Goal: Task Accomplishment & Management: Use online tool/utility

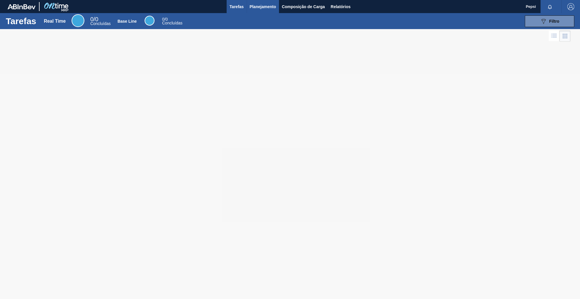
click at [263, 7] on span "Planejamento" at bounding box center [263, 6] width 26 height 7
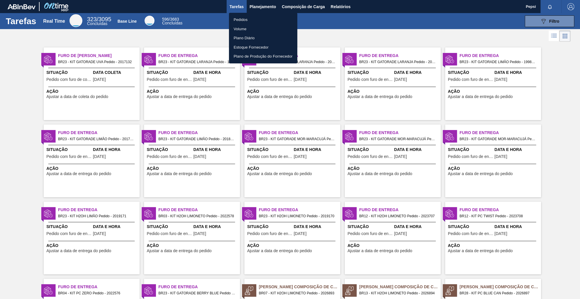
click at [552, 124] on div at bounding box center [290, 149] width 580 height 299
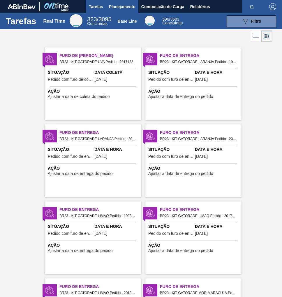
click at [122, 7] on span "Planejamento" at bounding box center [122, 6] width 26 height 7
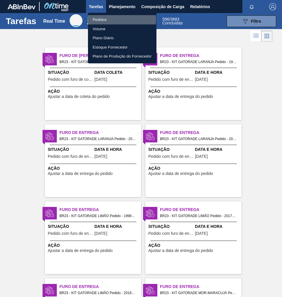
click at [110, 19] on li "Pedidos" at bounding box center [122, 19] width 68 height 9
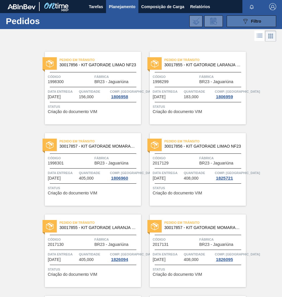
click at [255, 22] on span "Filtro" at bounding box center [256, 21] width 10 height 5
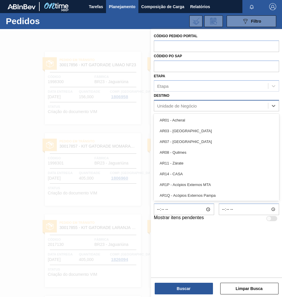
click at [169, 105] on div "Unidade de Negócio" at bounding box center [177, 106] width 40 height 5
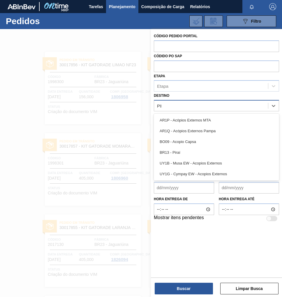
type input "PIRA"
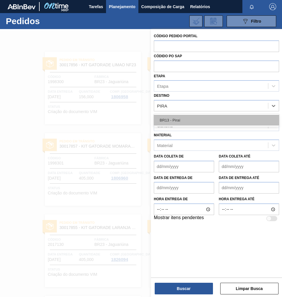
click at [180, 123] on div "BR13 - Piraí" at bounding box center [216, 120] width 125 height 11
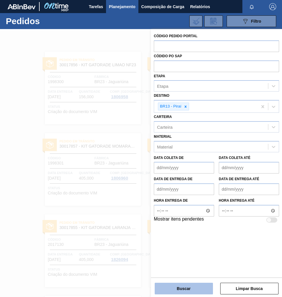
click at [187, 288] on button "Buscar" at bounding box center [184, 289] width 58 height 12
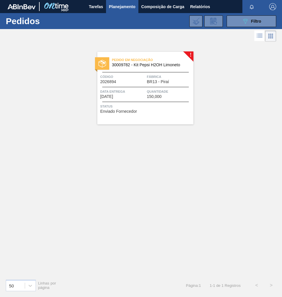
click at [152, 94] on span "Quantidade" at bounding box center [169, 92] width 45 height 6
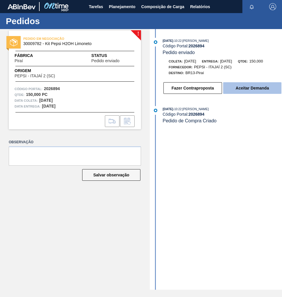
click at [243, 90] on button "Aceitar Demanda" at bounding box center [252, 88] width 58 height 12
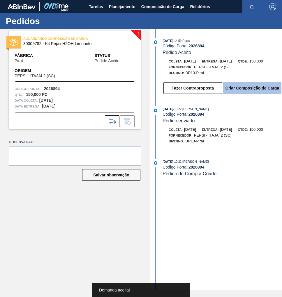
click at [252, 91] on button "Criar Composição de Carga" at bounding box center [252, 88] width 58 height 12
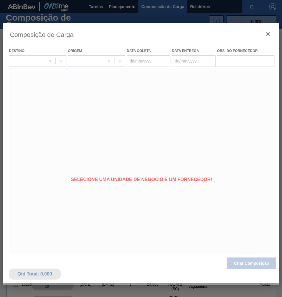
type coleta "[DATE]"
type entrega "12/09/2025"
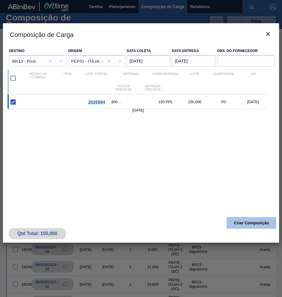
click at [249, 223] on button "Criar Composição" at bounding box center [250, 223] width 49 height 12
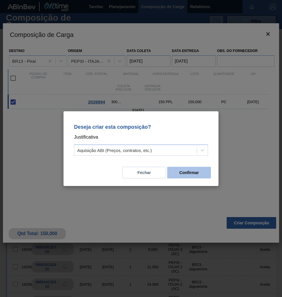
click at [204, 177] on button "Confirmar" at bounding box center [189, 173] width 44 height 12
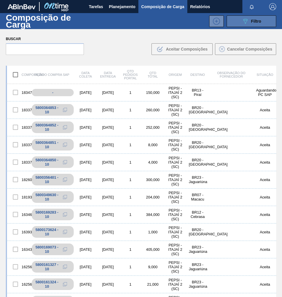
click at [254, 20] on span "Filtro" at bounding box center [256, 21] width 10 height 5
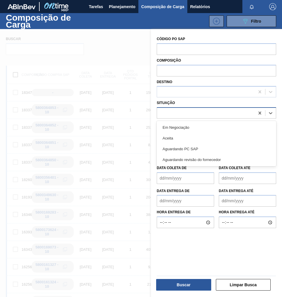
click at [177, 113] on div at bounding box center [206, 113] width 98 height 8
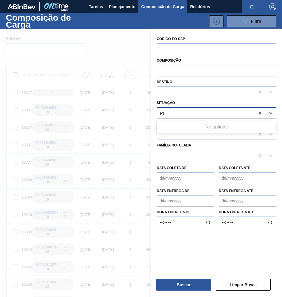
type input "P"
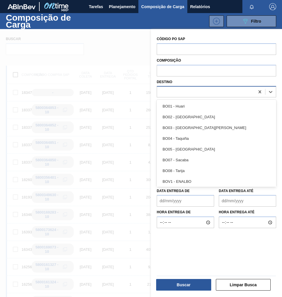
click at [168, 93] on div at bounding box center [206, 92] width 98 height 8
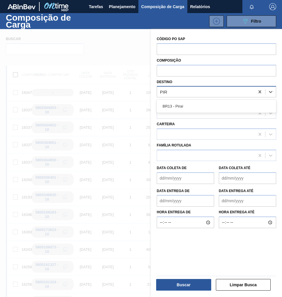
type input "PIRA"
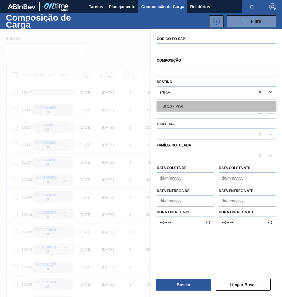
click at [172, 104] on div "BR13 - Piraí" at bounding box center [216, 106] width 119 height 11
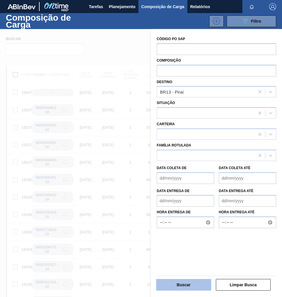
click at [192, 284] on button "Buscar" at bounding box center [183, 285] width 55 height 12
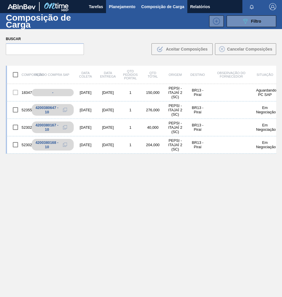
click at [117, 6] on span "Planejamento" at bounding box center [122, 6] width 26 height 7
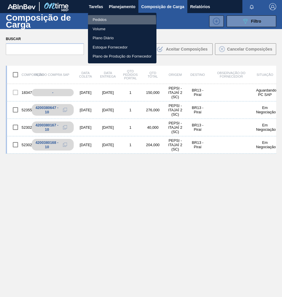
click at [98, 21] on li "Pedidos" at bounding box center [122, 19] width 68 height 9
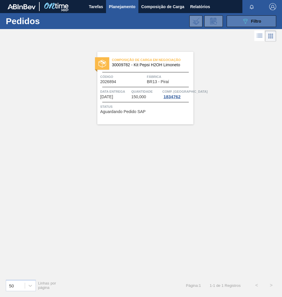
click at [249, 20] on div "089F7B8B-B2A5-4AFE-B5C0-19BA573D28AC Filtro" at bounding box center [252, 21] width 20 height 7
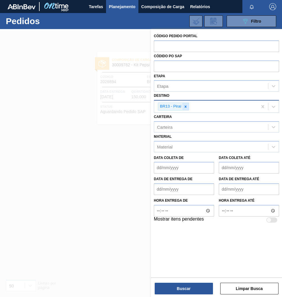
click at [186, 106] on icon at bounding box center [185, 107] width 4 height 4
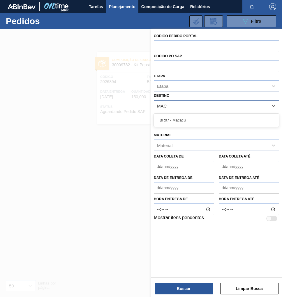
type input "MACA"
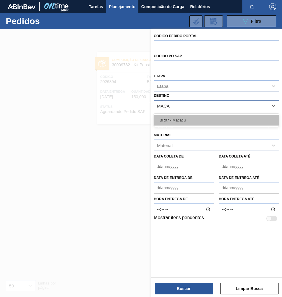
click at [185, 121] on div "BR07 - Macacu" at bounding box center [216, 120] width 125 height 11
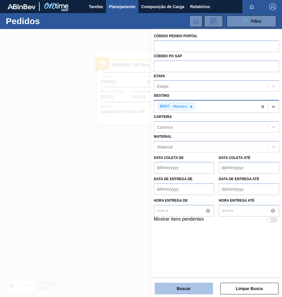
click at [187, 290] on button "Buscar" at bounding box center [184, 289] width 58 height 12
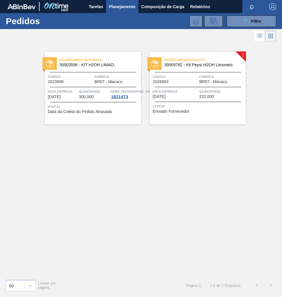
click at [194, 98] on div "Data entrega 15/09/2025" at bounding box center [175, 94] width 45 height 10
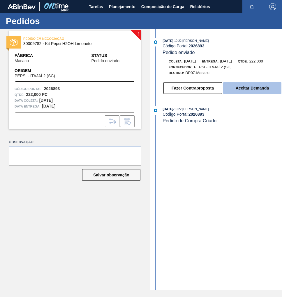
click at [249, 92] on button "Aceitar Demanda" at bounding box center [252, 88] width 58 height 12
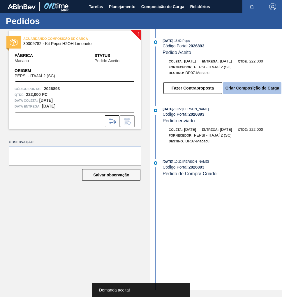
click at [249, 91] on button "Criar Composição de Carga" at bounding box center [252, 88] width 58 height 12
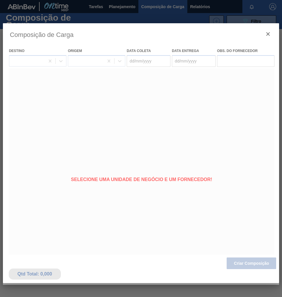
type coleta "[DATE]"
type entrega "[DATE]"
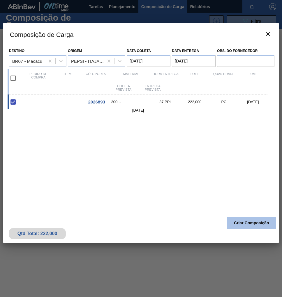
click at [254, 226] on button "Criar Composição" at bounding box center [250, 223] width 49 height 12
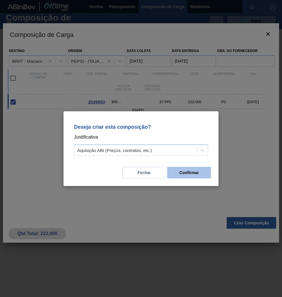
click at [198, 175] on button "Confirmar" at bounding box center [189, 173] width 44 height 12
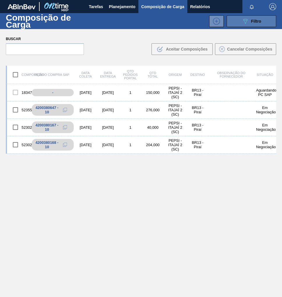
click at [261, 18] on button "089F7B8B-B2A5-4AFE-B5C0-19BA573D28AC Filtro" at bounding box center [250, 21] width 49 height 12
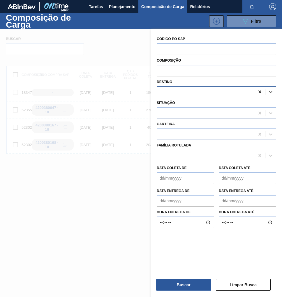
click at [259, 93] on icon at bounding box center [260, 92] width 6 height 6
type input "MACA"
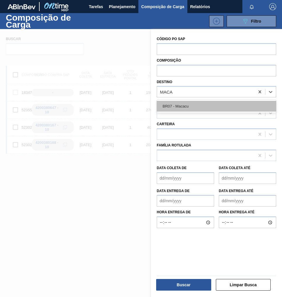
click at [190, 107] on div "BR07 - Macacu" at bounding box center [216, 106] width 119 height 11
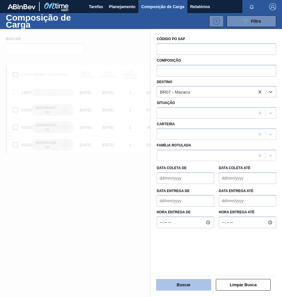
click at [191, 284] on button "Buscar" at bounding box center [183, 285] width 55 height 12
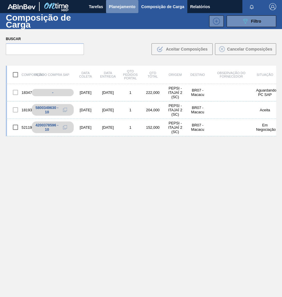
click at [118, 8] on span "Planejamento" at bounding box center [122, 6] width 26 height 7
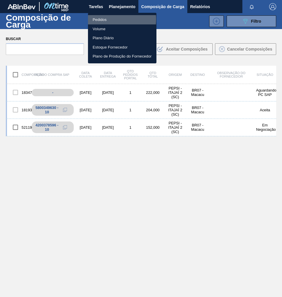
click at [98, 19] on li "Pedidos" at bounding box center [122, 19] width 68 height 9
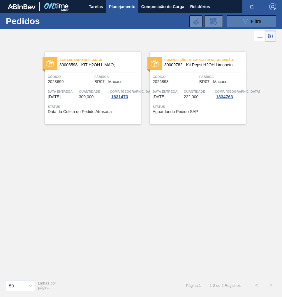
click at [251, 22] on span "Filtro" at bounding box center [256, 21] width 10 height 5
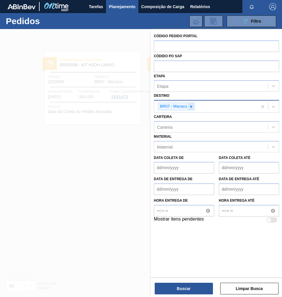
click at [193, 106] on div at bounding box center [191, 106] width 6 height 7
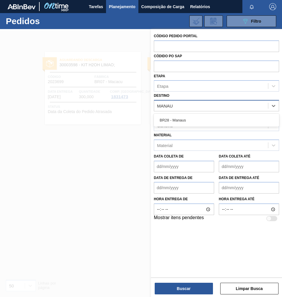
type input "MANAUS"
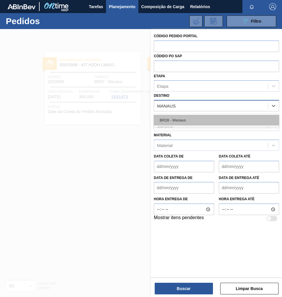
click at [191, 118] on div "BR28 - Manaus" at bounding box center [216, 120] width 125 height 11
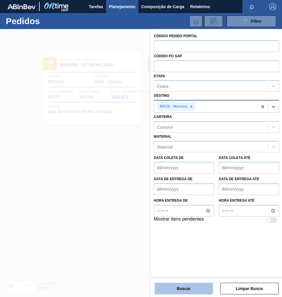
click at [197, 289] on button "Buscar" at bounding box center [184, 289] width 58 height 12
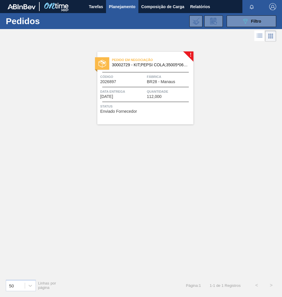
click at [123, 93] on span "Data entrega" at bounding box center [122, 92] width 45 height 6
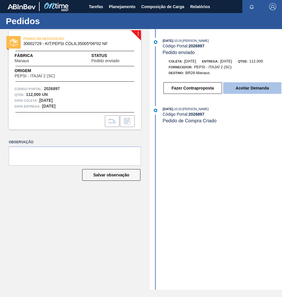
click at [247, 91] on button "Aceitar Demanda" at bounding box center [252, 88] width 58 height 12
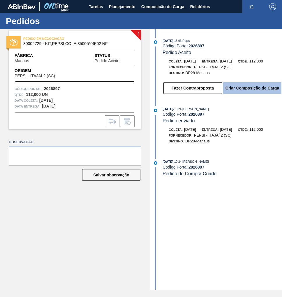
click at [249, 90] on button "Criar Composição de Carga" at bounding box center [252, 88] width 58 height 12
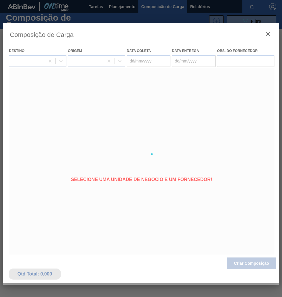
type coleta "[DATE]"
type entrega "16/09/2025"
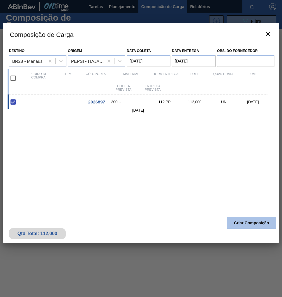
click at [261, 224] on button "Criar Composição" at bounding box center [250, 223] width 49 height 12
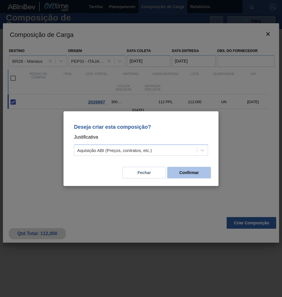
click at [189, 173] on button "Confirmar" at bounding box center [189, 173] width 44 height 12
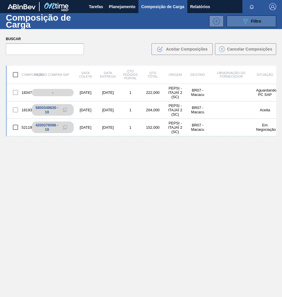
click at [246, 20] on icon "089F7B8B-B2A5-4AFE-B5C0-19BA573D28AC" at bounding box center [245, 21] width 7 height 7
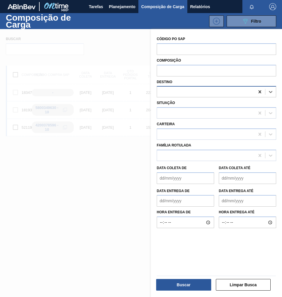
click at [260, 92] on icon at bounding box center [260, 92] width 6 height 6
type input "MANA"
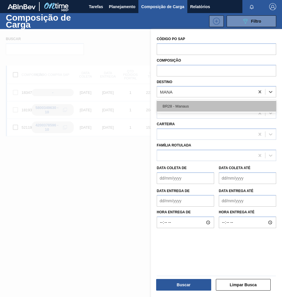
click at [215, 103] on div "BR28 - Manaus" at bounding box center [216, 106] width 119 height 11
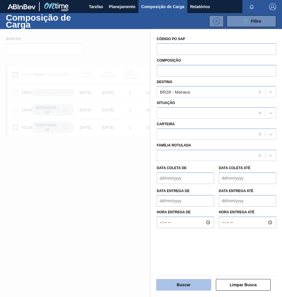
click at [193, 286] on button "Buscar" at bounding box center [183, 285] width 55 height 12
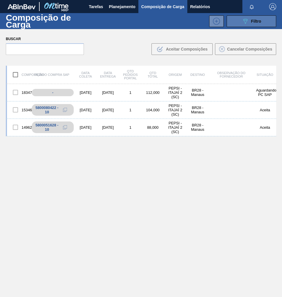
click at [259, 22] on span "Filtro" at bounding box center [256, 21] width 10 height 5
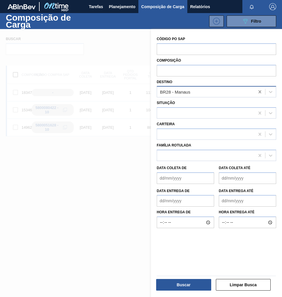
click at [259, 93] on icon at bounding box center [259, 92] width 3 height 3
type input "PIRAÍ"
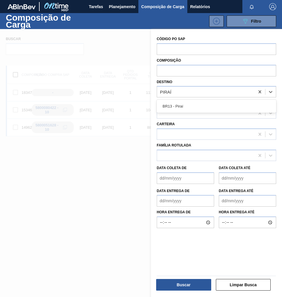
click at [219, 113] on div "BR13 - Piraí" at bounding box center [216, 106] width 119 height 13
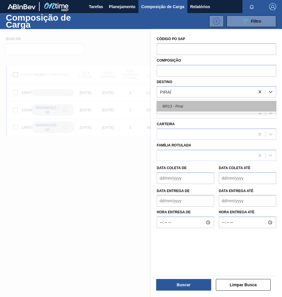
click at [216, 105] on div "BR13 - Piraí" at bounding box center [216, 106] width 119 height 11
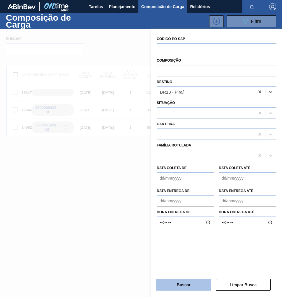
click at [195, 286] on button "Buscar" at bounding box center [183, 285] width 55 height 12
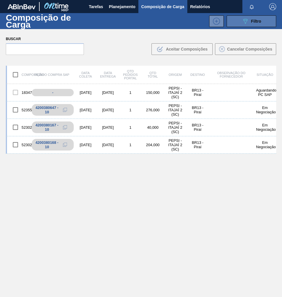
click at [260, 24] on div "089F7B8B-B2A5-4AFE-B5C0-19BA573D28AC Filtro" at bounding box center [252, 21] width 20 height 7
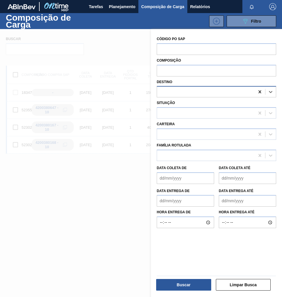
click at [257, 94] on icon at bounding box center [260, 92] width 6 height 6
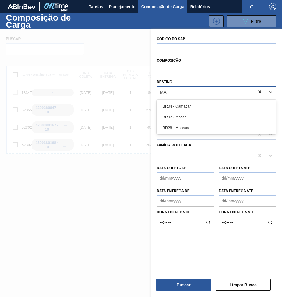
type input "MACA"
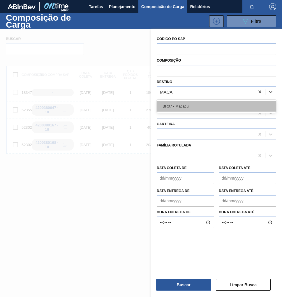
click at [229, 103] on div "BR07 - Macacu" at bounding box center [216, 106] width 119 height 11
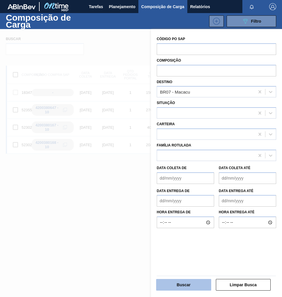
click at [182, 285] on button "Buscar" at bounding box center [183, 285] width 55 height 12
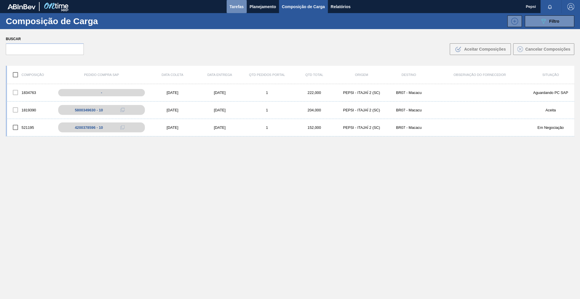
click at [239, 5] on span "Tarefas" at bounding box center [237, 6] width 14 height 7
click at [281, 3] on span "Relatórios" at bounding box center [341, 6] width 20 height 7
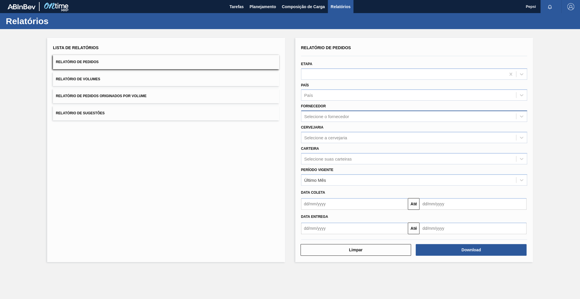
click at [281, 116] on div "Selecione o fornecedor" at bounding box center [326, 116] width 45 height 5
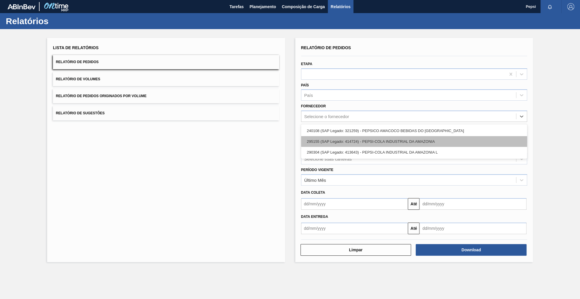
click at [281, 138] on div "295155 (SAP Legado: 414724) - PEPSI-COLA INDUSTRIAL DA AMAZONIA" at bounding box center [414, 141] width 226 height 11
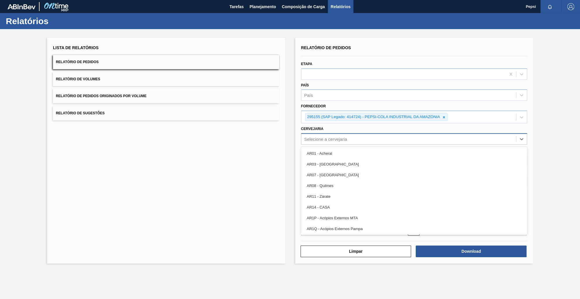
click at [281, 137] on div "Selecione a cervejaria" at bounding box center [409, 139] width 215 height 8
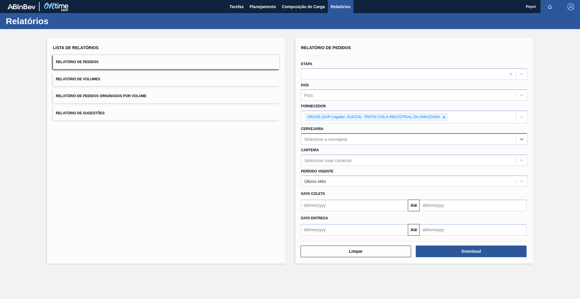
click at [281, 137] on div "Selecione a cervejaria" at bounding box center [409, 139] width 215 height 8
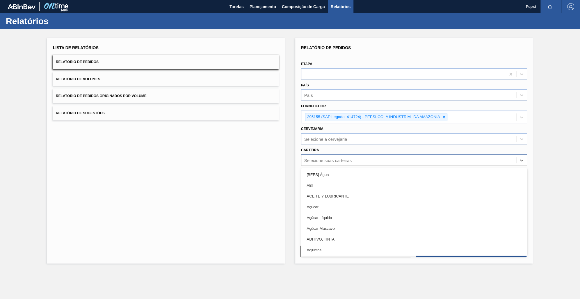
click at [281, 160] on div "Selecione suas carteiras" at bounding box center [327, 160] width 47 height 5
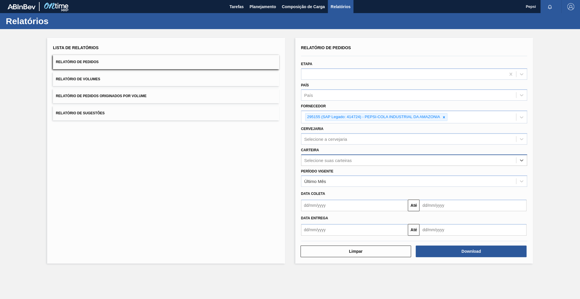
click at [281, 160] on div "Selecione suas carteiras" at bounding box center [327, 160] width 47 height 5
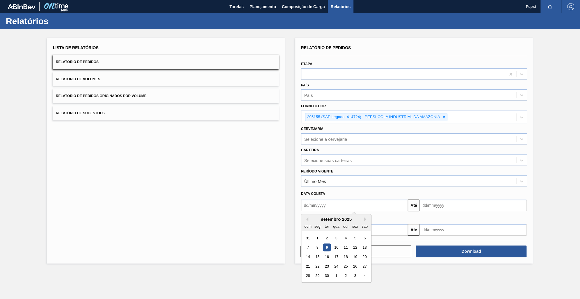
click at [281, 203] on input "text" at bounding box center [354, 206] width 107 height 12
click at [281, 205] on input "03" at bounding box center [354, 206] width 107 height 12
drag, startPoint x: 333, startPoint y: 200, endPoint x: 271, endPoint y: 200, distance: 62.0
click at [271, 200] on div "Lista de Relatórios Relatório de Pedidos Relatório de Volumes Relatório de Pedi…" at bounding box center [290, 150] width 580 height 242
click at [281, 204] on input "03092025" at bounding box center [354, 206] width 107 height 12
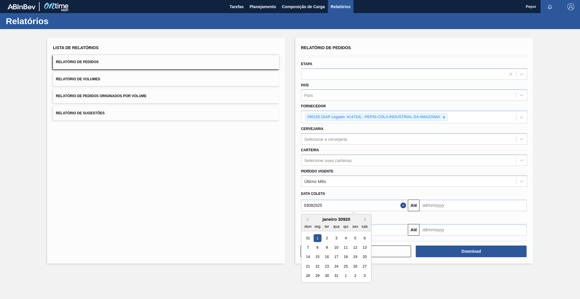
type input "0309202"
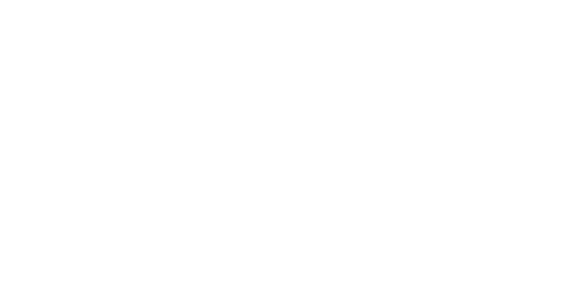
click at [281, 0] on html at bounding box center [290, 0] width 580 height 0
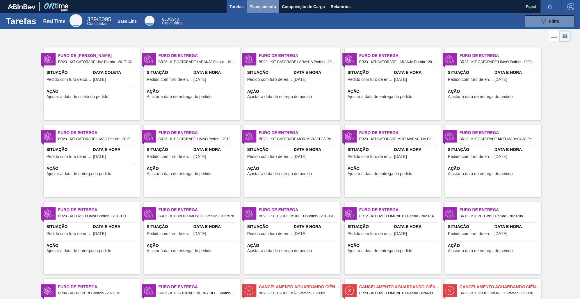
click at [263, 4] on span "Planejamento" at bounding box center [263, 6] width 26 height 7
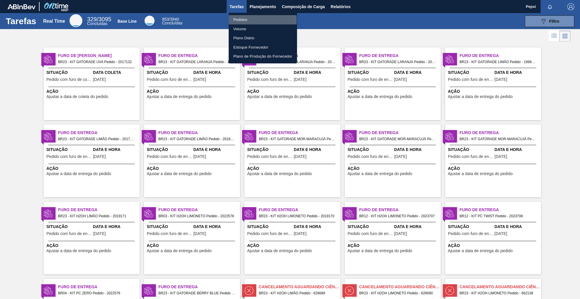
click at [244, 20] on li "Pedidos" at bounding box center [263, 19] width 68 height 9
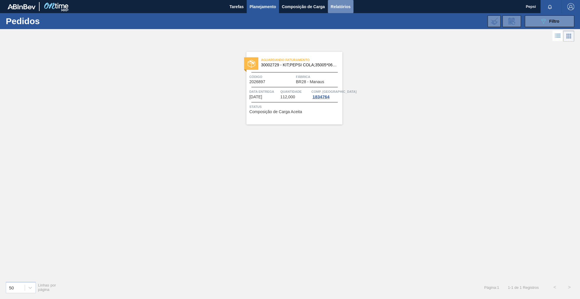
click at [348, 1] on button "Relatórios" at bounding box center [341, 6] width 26 height 13
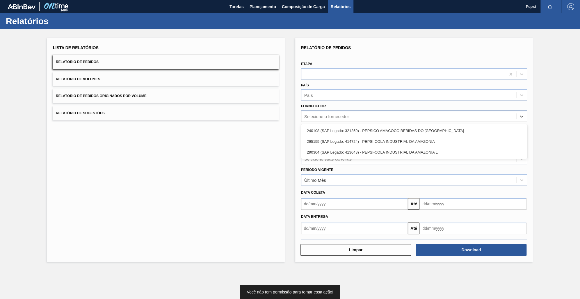
click at [345, 114] on div "Selecione o fornecedor" at bounding box center [326, 116] width 45 height 5
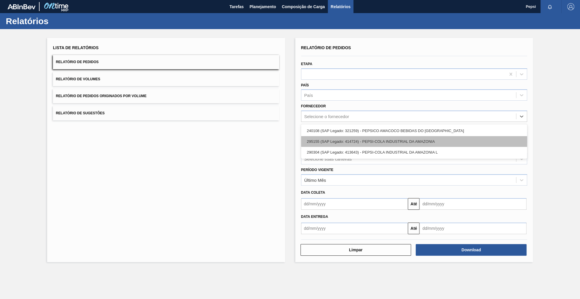
click at [350, 138] on div "295155 (SAP Legado: 414724) - PEPSI-COLA INDUSTRIAL DA AMAZONIA" at bounding box center [414, 141] width 226 height 11
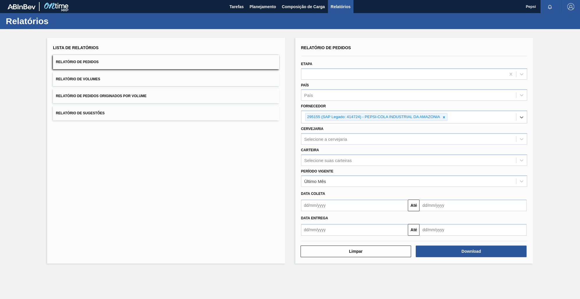
click at [333, 203] on input "text" at bounding box center [354, 206] width 107 height 12
click at [333, 205] on input "03" at bounding box center [354, 206] width 107 height 12
click at [330, 202] on input "03" at bounding box center [354, 206] width 107 height 12
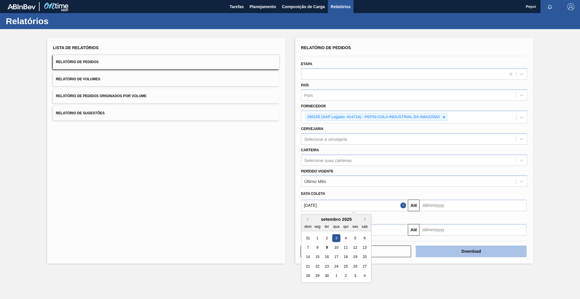
type input "03/09/2025"
click at [492, 253] on button "Download" at bounding box center [471, 252] width 111 height 12
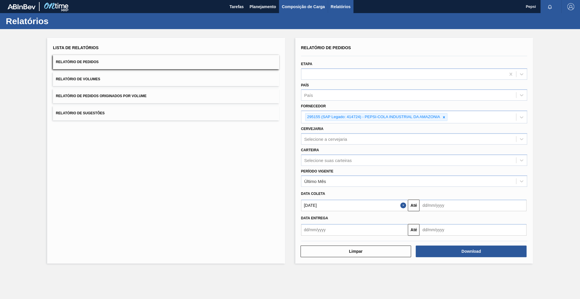
click at [299, 6] on span "Composição de Carga" at bounding box center [303, 6] width 43 height 7
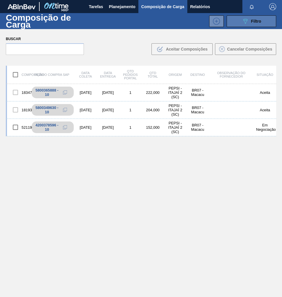
click at [255, 22] on span "Filtro" at bounding box center [256, 21] width 10 height 5
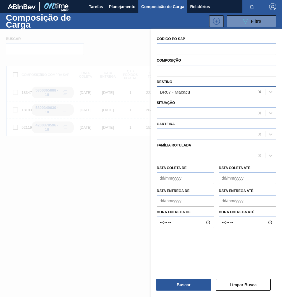
click at [258, 91] on icon at bounding box center [259, 92] width 3 height 3
click at [178, 91] on div at bounding box center [206, 92] width 98 height 8
type input "pira"
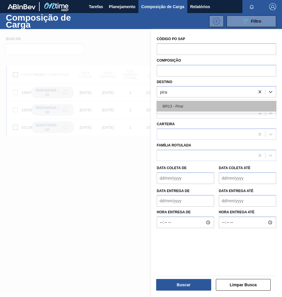
click at [187, 103] on div "BR13 - Piraí" at bounding box center [216, 106] width 119 height 11
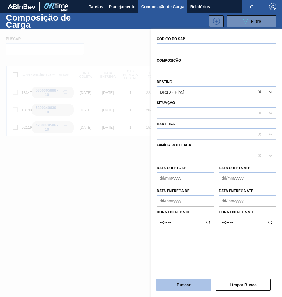
click at [179, 290] on button "Buscar" at bounding box center [183, 285] width 55 height 12
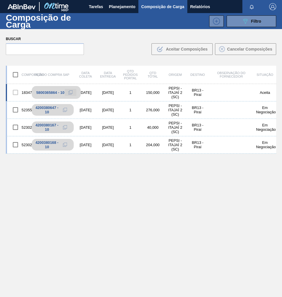
click at [70, 92] on icon at bounding box center [70, 93] width 4 height 4
click at [244, 22] on icon at bounding box center [245, 21] width 4 height 5
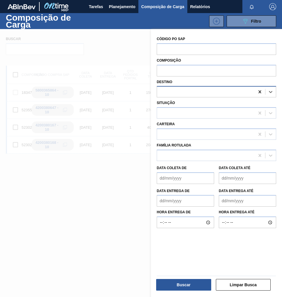
click at [258, 92] on icon at bounding box center [260, 92] width 6 height 6
type input "macacu"
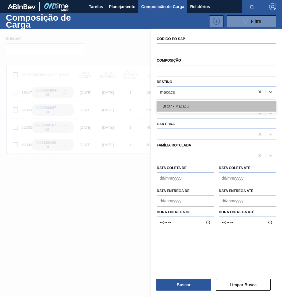
click at [206, 106] on div "BR07 - Macacu" at bounding box center [216, 106] width 119 height 11
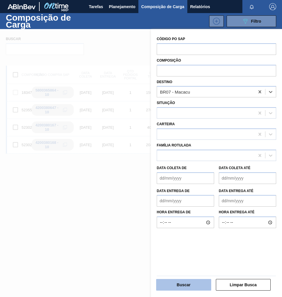
click at [194, 284] on button "Buscar" at bounding box center [183, 285] width 55 height 12
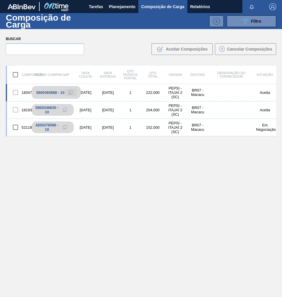
click at [72, 92] on icon at bounding box center [70, 93] width 4 height 4
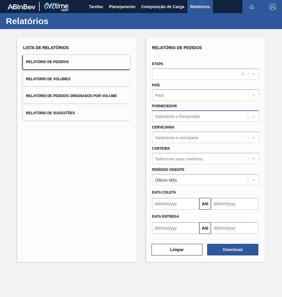
click at [177, 117] on div "Selecione o fornecedor" at bounding box center [177, 116] width 45 height 5
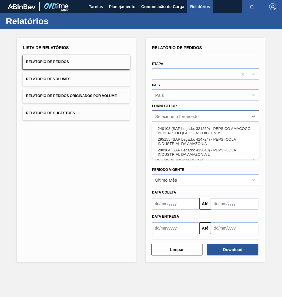
click at [177, 117] on div "Selecione o fornecedor" at bounding box center [177, 116] width 45 height 5
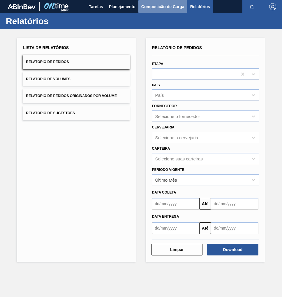
click at [156, 8] on span "Composição de Carga" at bounding box center [162, 6] width 43 height 7
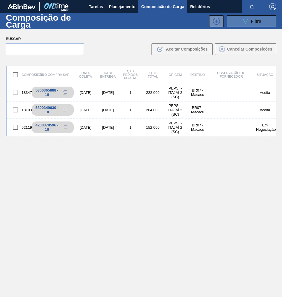
click at [265, 22] on button "089F7B8B-B2A5-4AFE-B5C0-19BA573D28AC Filtro" at bounding box center [250, 21] width 49 height 12
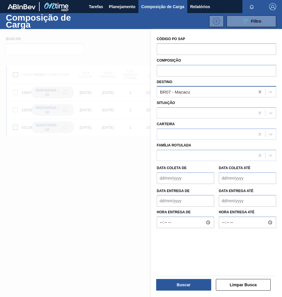
click at [261, 92] on icon at bounding box center [260, 92] width 6 height 6
type input "manaus"
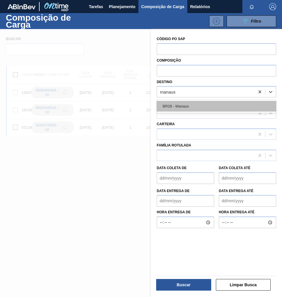
click at [219, 102] on div "BR28 - Manaus" at bounding box center [216, 106] width 119 height 11
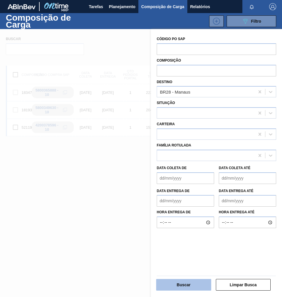
click at [196, 285] on button "Buscar" at bounding box center [183, 285] width 55 height 12
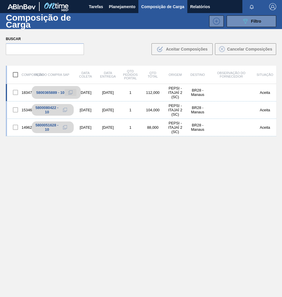
click at [72, 91] on icon at bounding box center [70, 93] width 4 height 4
